Goal: Information Seeking & Learning: Learn about a topic

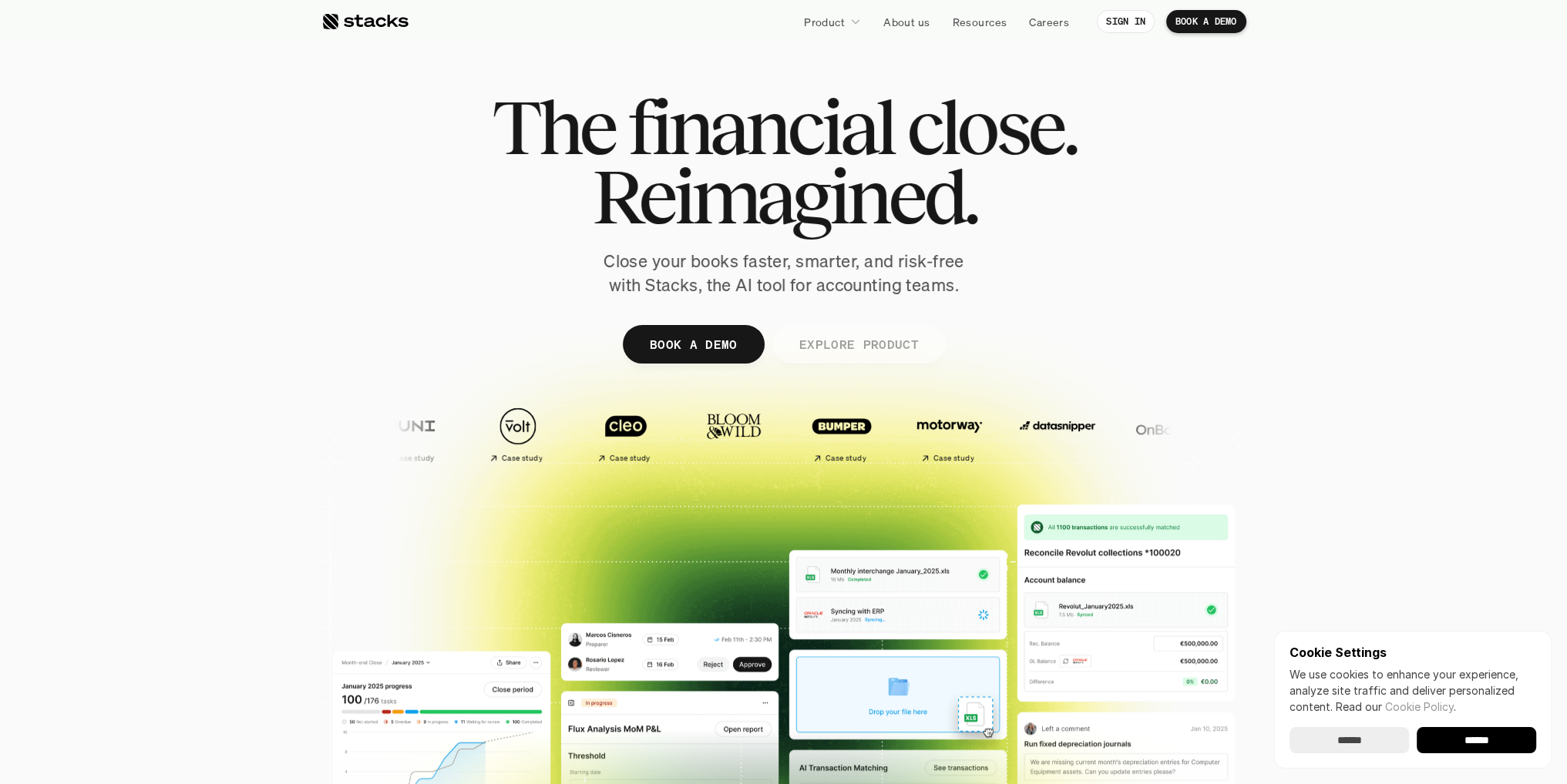
click at [854, 343] on p "EXPLORE PRODUCT" at bounding box center [858, 344] width 120 height 22
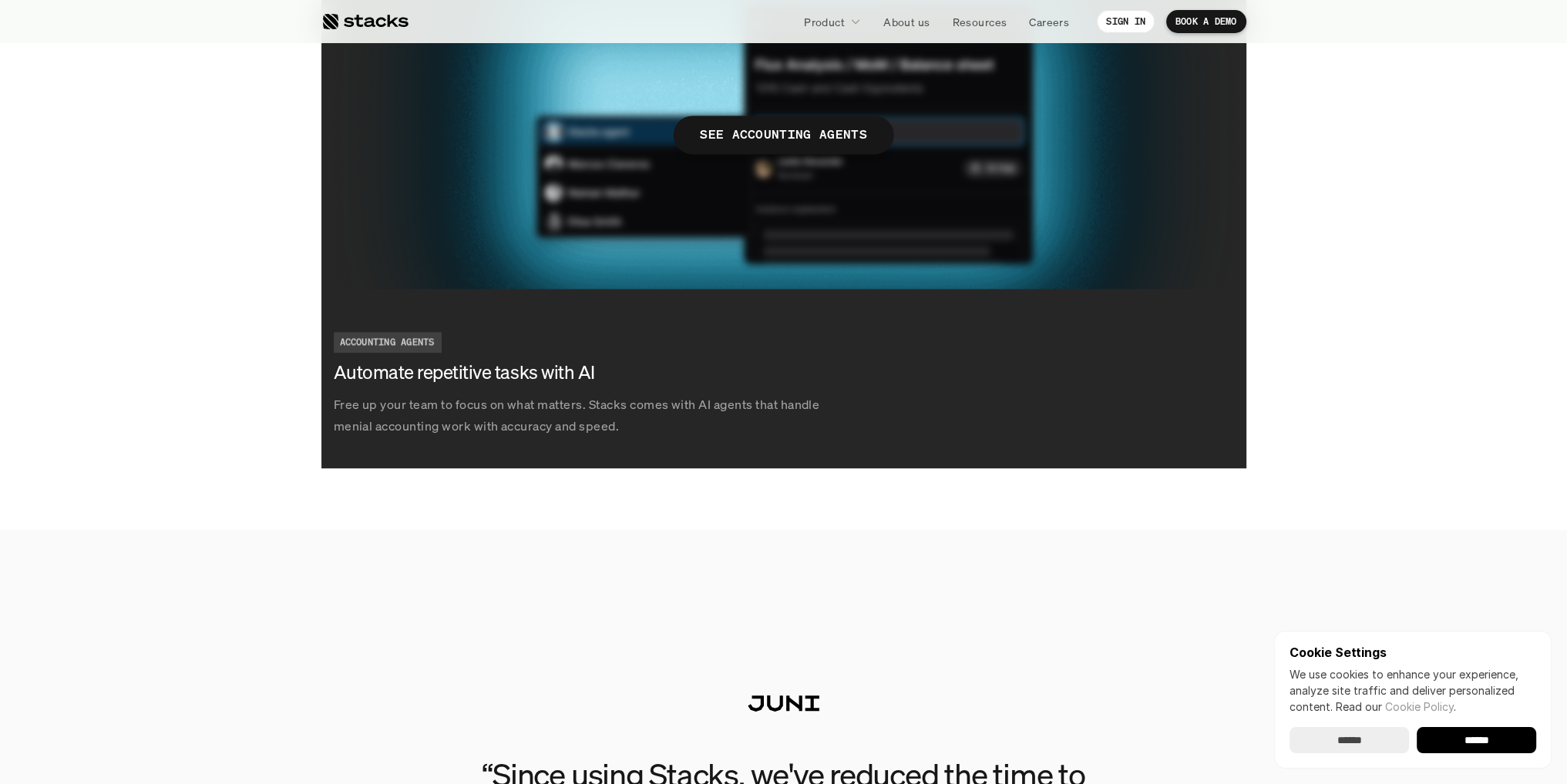
scroll to position [3332, 0]
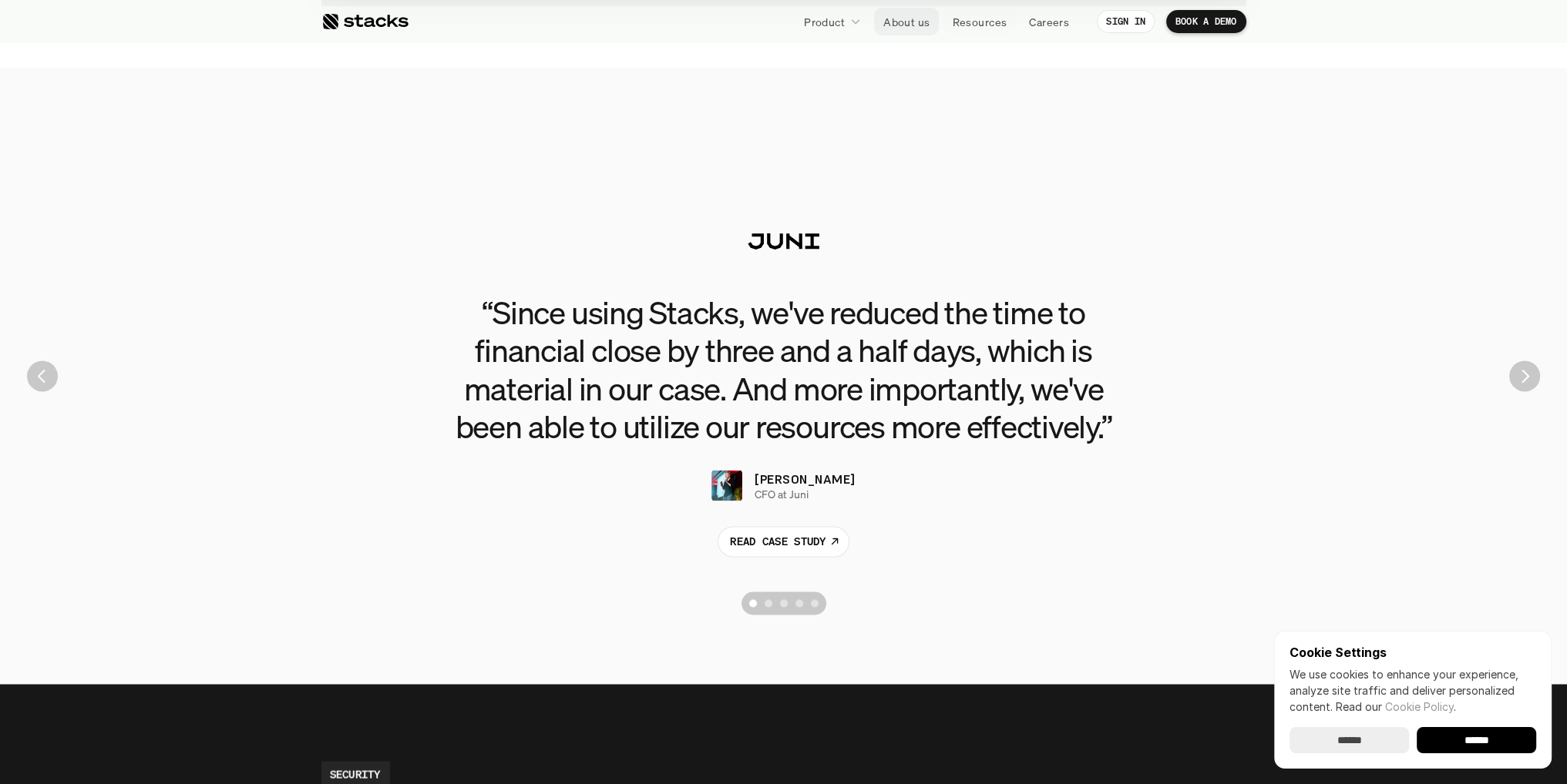
click at [897, 22] on p "About us" at bounding box center [906, 22] width 47 height 16
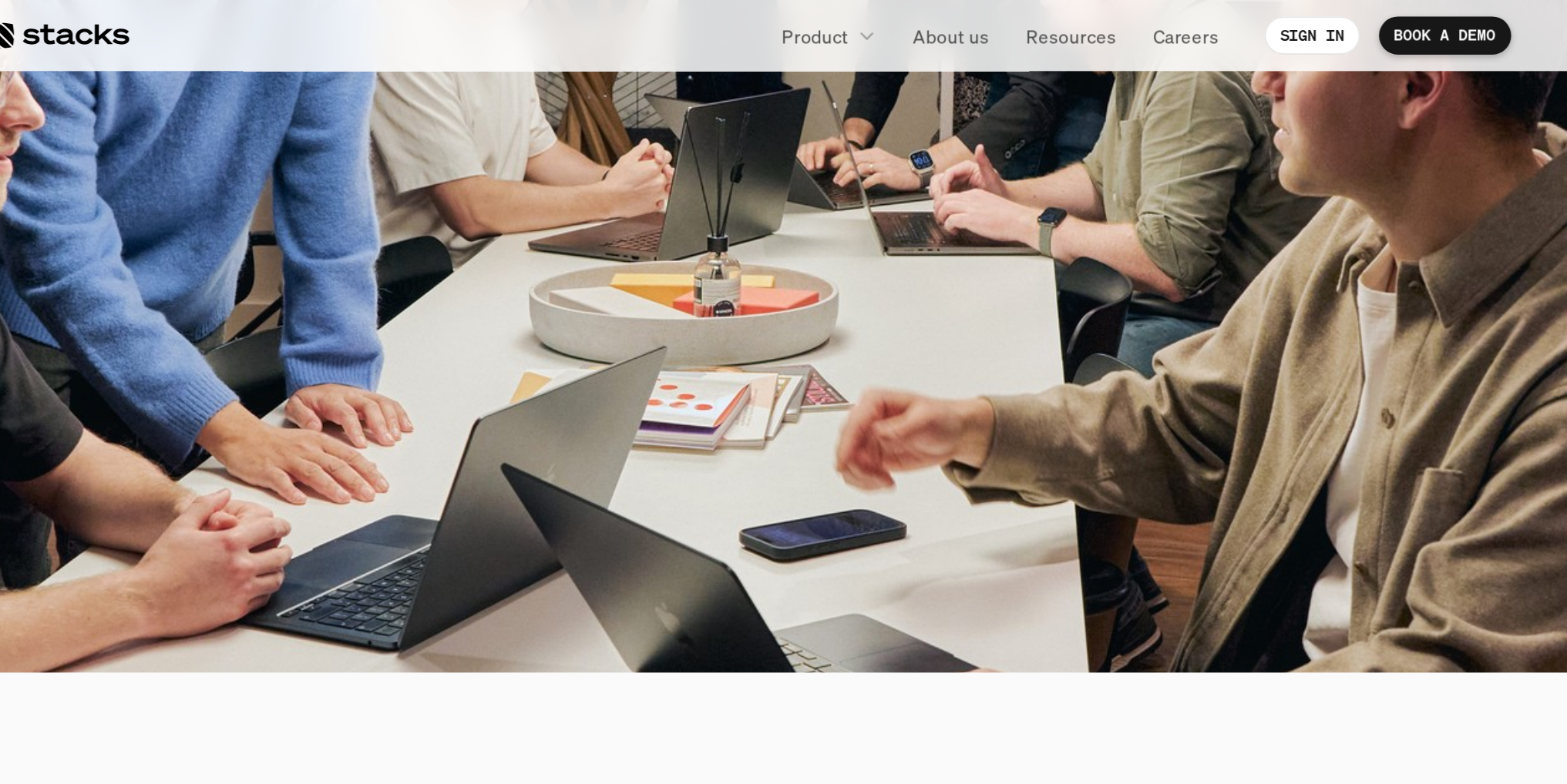
scroll to position [424, 0]
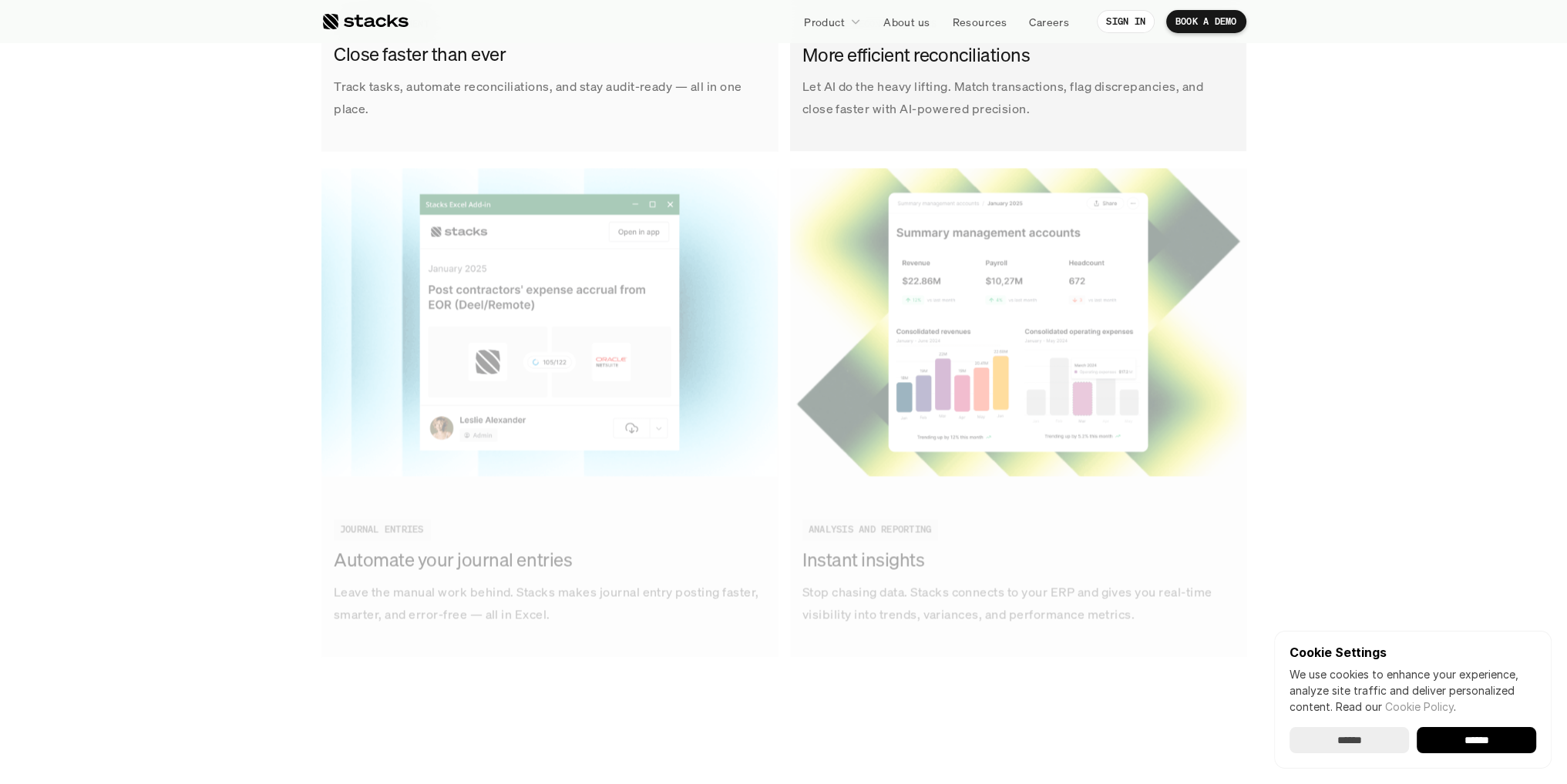
scroll to position [2234, 0]
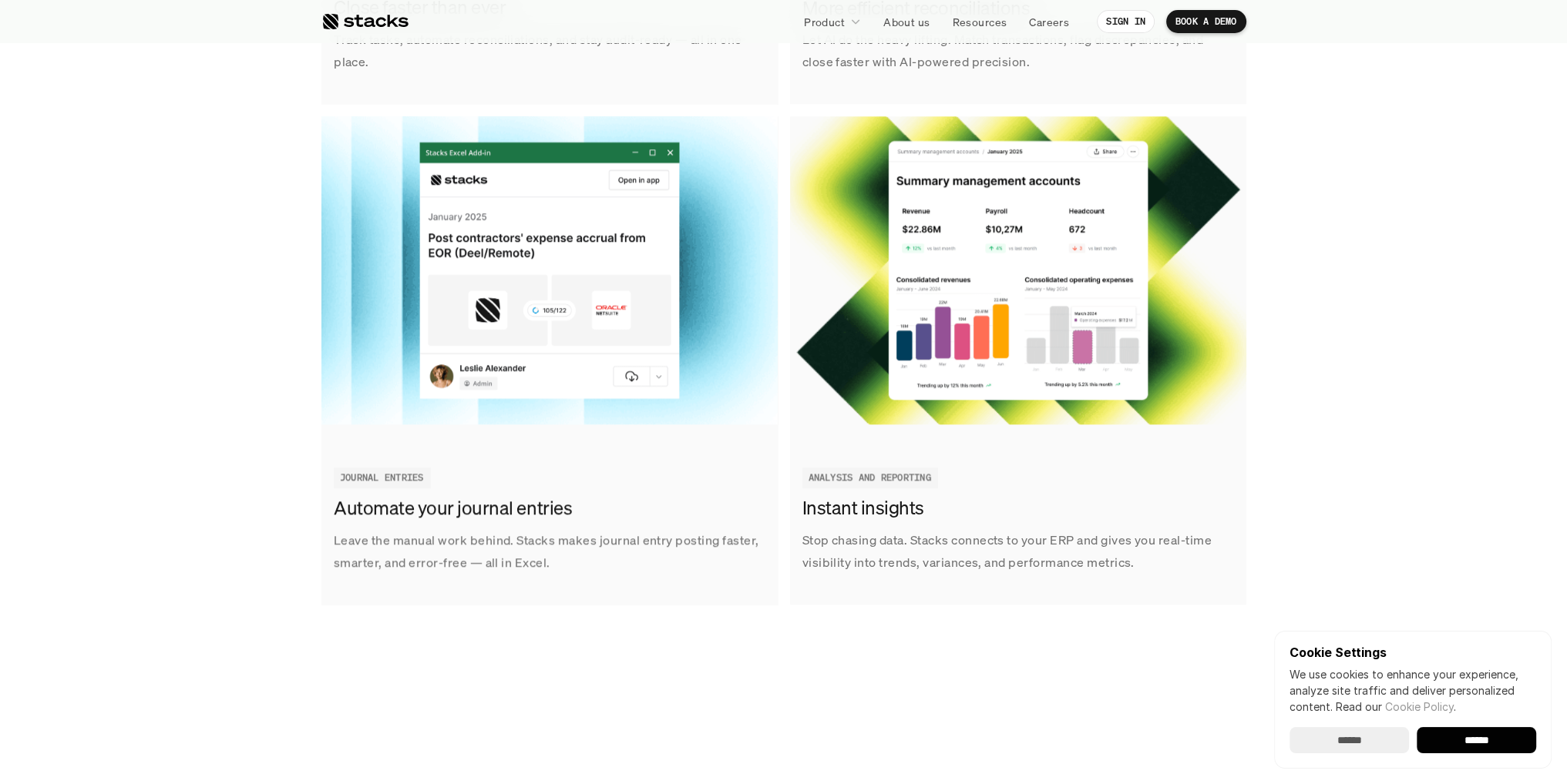
click at [1472, 729] on input "******" at bounding box center [1476, 741] width 120 height 27
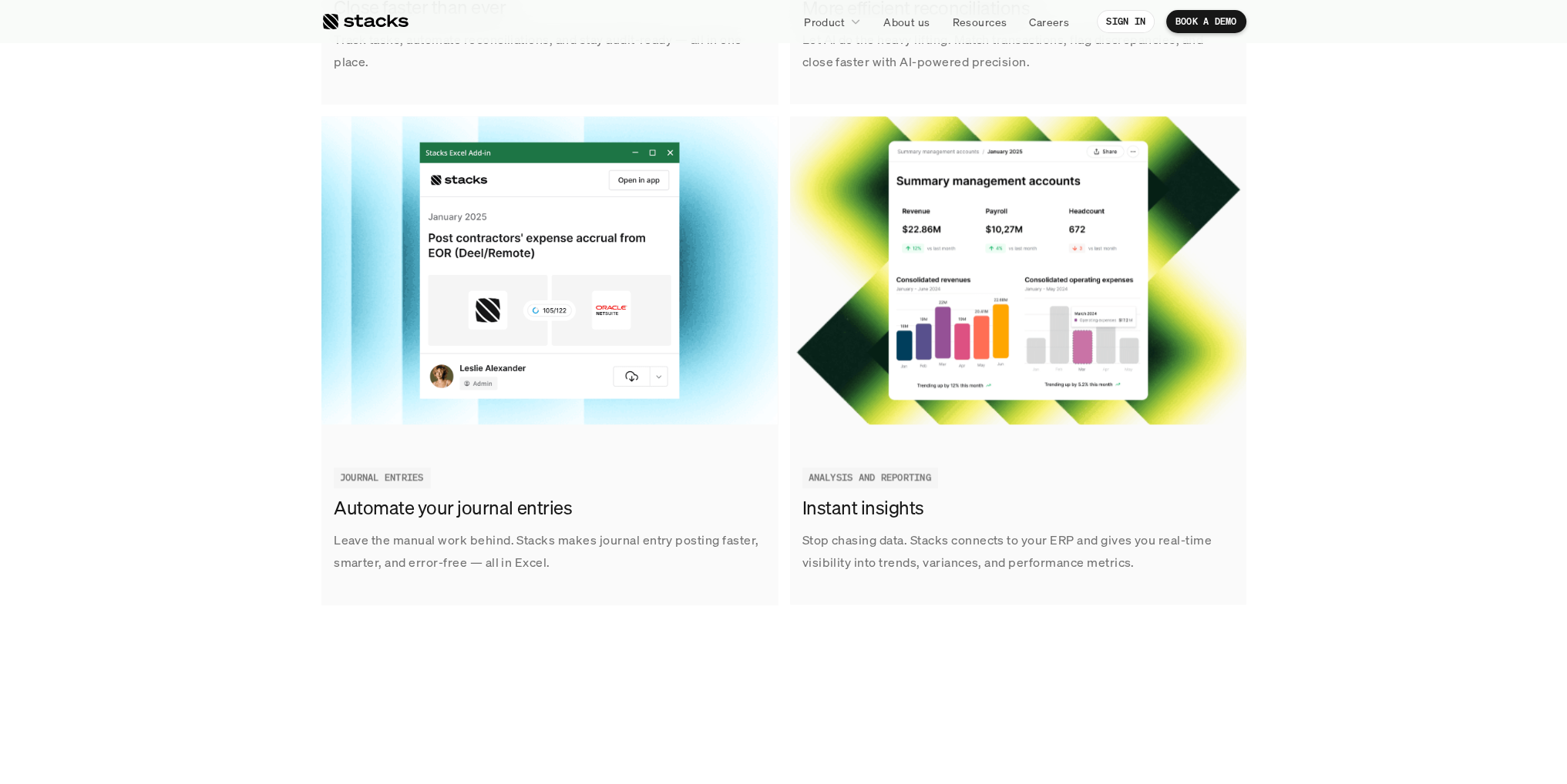
scroll to position [0, 0]
